Goal: Task Accomplishment & Management: Manage account settings

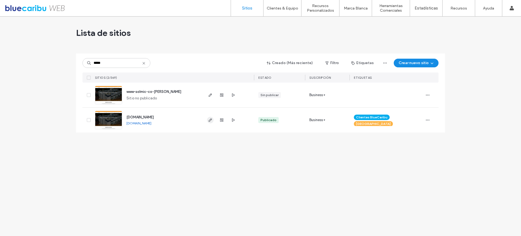
type input "*****"
click at [210, 122] on icon "button" at bounding box center [210, 120] width 4 height 4
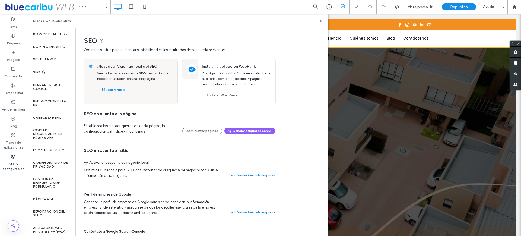
click at [12, 157] on use at bounding box center [13, 157] width 4 height 4
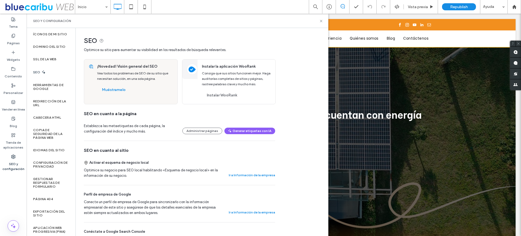
click at [45, 72] on div "SEO" at bounding box center [51, 71] width 49 height 13
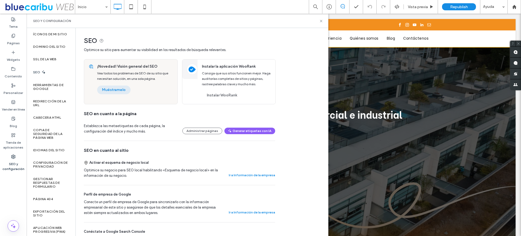
click at [112, 90] on button "Muéstramelo" at bounding box center [113, 90] width 33 height 9
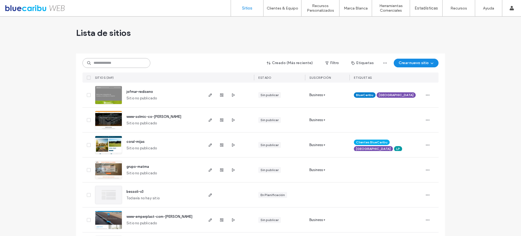
click at [120, 64] on input at bounding box center [117, 63] width 68 height 10
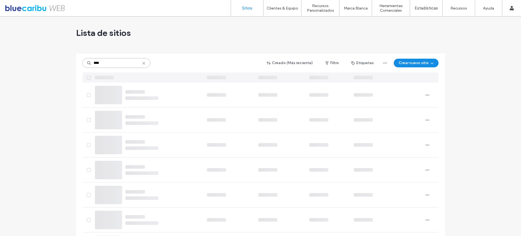
type input "*****"
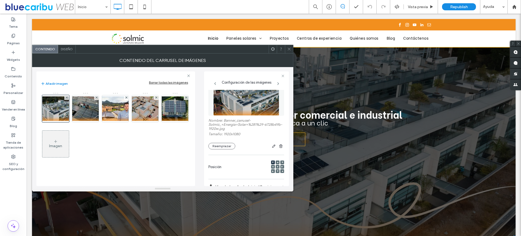
scroll to position [16, 0]
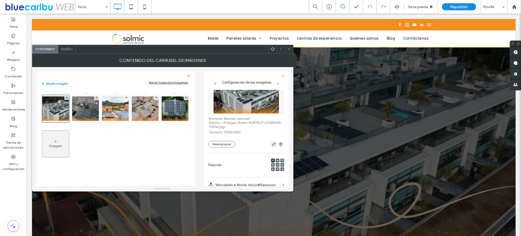
click at [272, 146] on icon "button" at bounding box center [274, 144] width 4 height 4
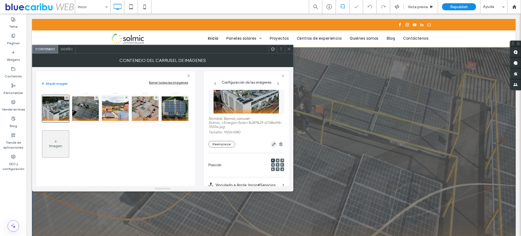
scroll to position [0, 0]
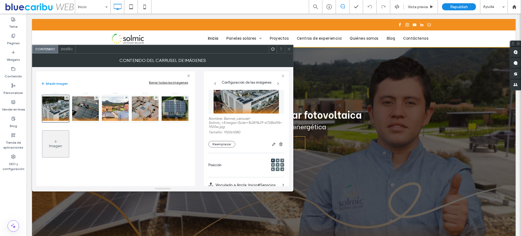
click at [288, 50] on icon at bounding box center [289, 49] width 4 height 4
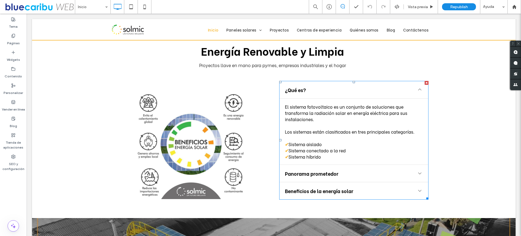
scroll to position [554, 0]
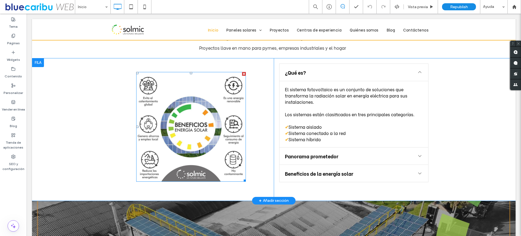
click at [172, 105] on img at bounding box center [191, 127] width 110 height 110
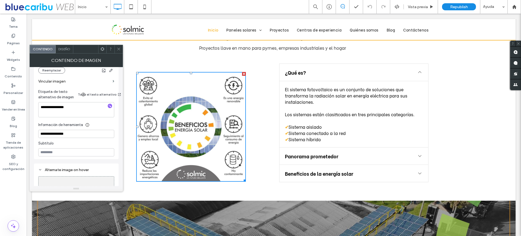
scroll to position [135, 0]
drag, startPoint x: 80, startPoint y: 108, endPoint x: 33, endPoint y: 108, distance: 46.2
click at [33, 108] on div "**********" at bounding box center [76, 126] width 93 height 119
click at [109, 105] on icon "button" at bounding box center [110, 105] width 4 height 4
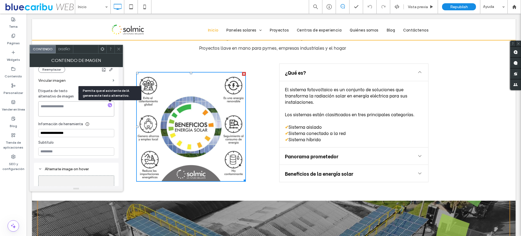
type textarea "**********"
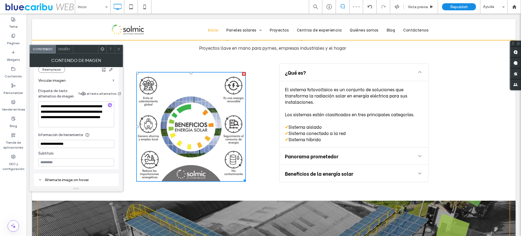
click at [118, 51] on icon at bounding box center [119, 49] width 4 height 4
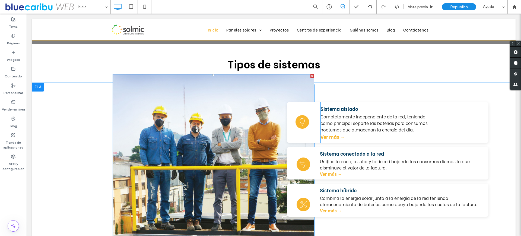
scroll to position [957, 0]
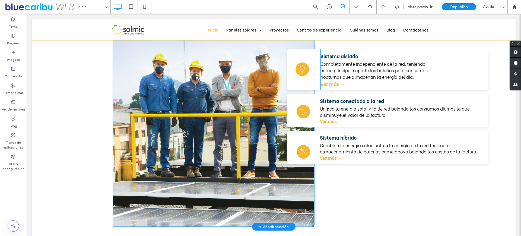
click at [160, 100] on img at bounding box center [214, 123] width 202 height 205
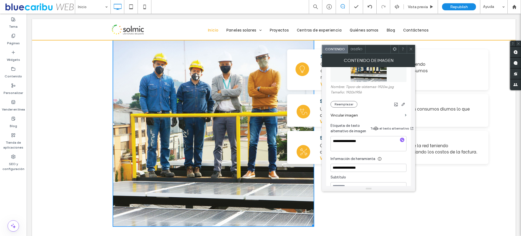
scroll to position [104, 0]
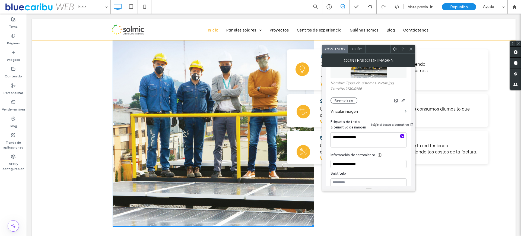
click at [403, 137] on use "button" at bounding box center [402, 135] width 3 height 3
type textarea "**********"
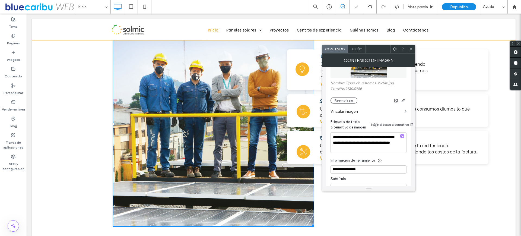
click at [412, 50] on use at bounding box center [411, 49] width 3 height 3
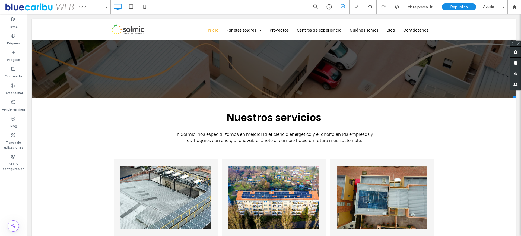
scroll to position [0, 0]
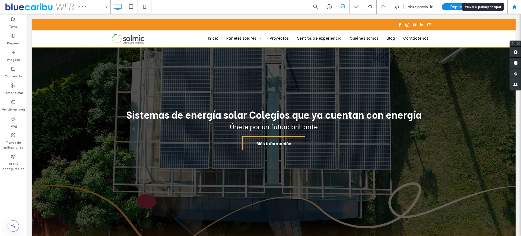
click at [514, 6] on use at bounding box center [514, 7] width 4 height 4
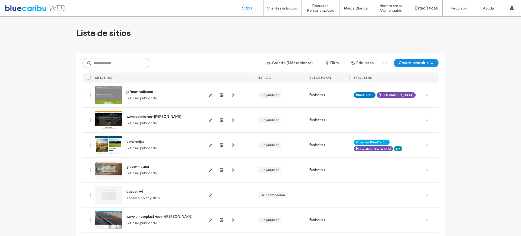
click at [118, 62] on input at bounding box center [117, 63] width 68 height 10
click at [276, 9] on label "Clientes & Equipo" at bounding box center [282, 8] width 31 height 5
click at [281, 23] on label "Gestión de Clientes" at bounding box center [284, 22] width 33 height 4
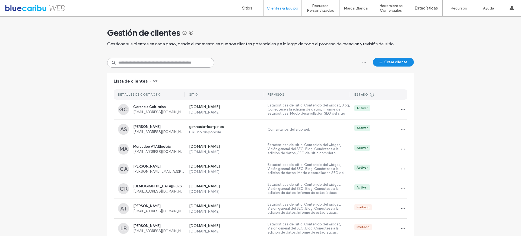
click at [155, 62] on input at bounding box center [160, 63] width 107 height 10
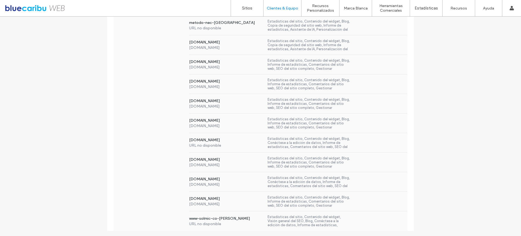
scroll to position [221, 0]
type input "****"
click at [358, 222] on div "www-solmic-co-[PERSON_NAME] URL no disponible Estadísticas del sitio, Contenido…" at bounding box center [296, 221] width 223 height 20
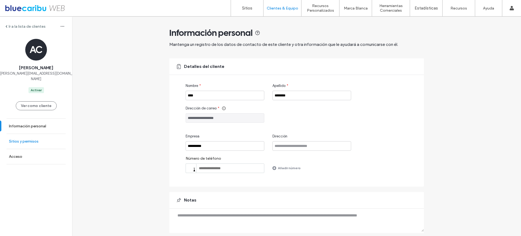
click at [44, 137] on link "Sitios y permisos" at bounding box center [36, 141] width 72 height 15
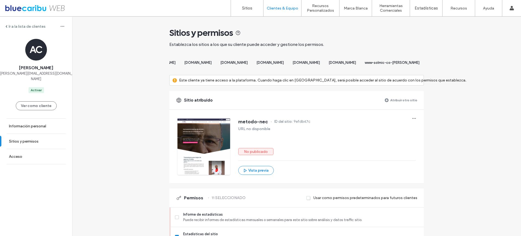
scroll to position [0, 536]
click at [400, 64] on span "www-solmic-co-[PERSON_NAME]" at bounding box center [392, 63] width 55 height 4
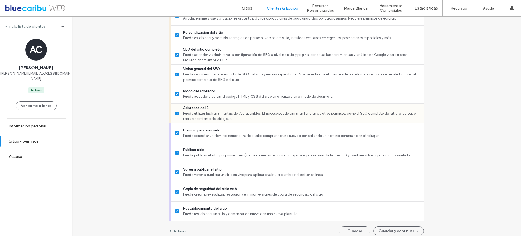
scroll to position [454, 0]
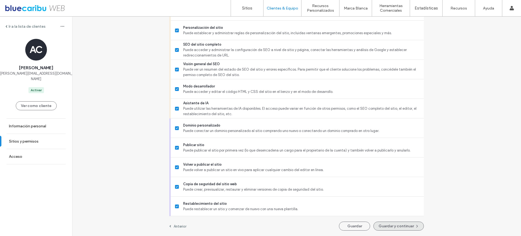
click at [390, 225] on button "Guardar y continuar" at bounding box center [399, 226] width 51 height 9
